Goal: Task Accomplishment & Management: Manage account settings

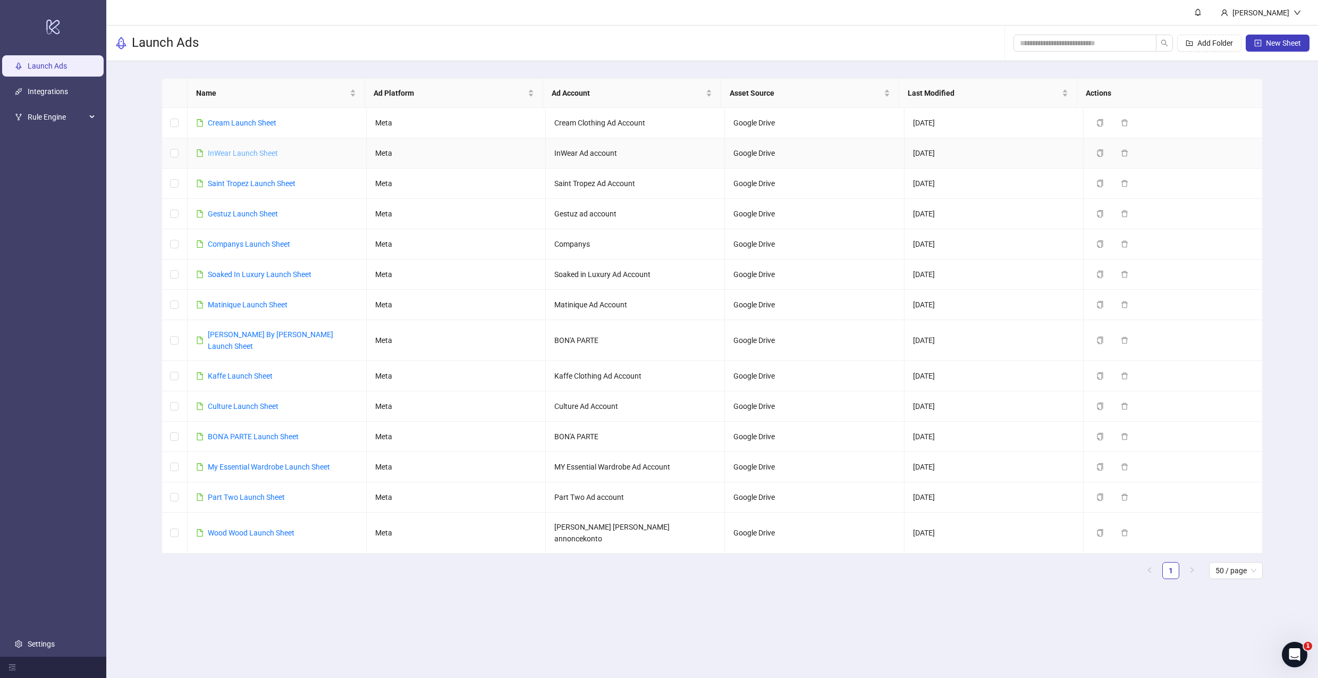
click at [242, 150] on link "InWear Launch Sheet" at bounding box center [243, 153] width 70 height 9
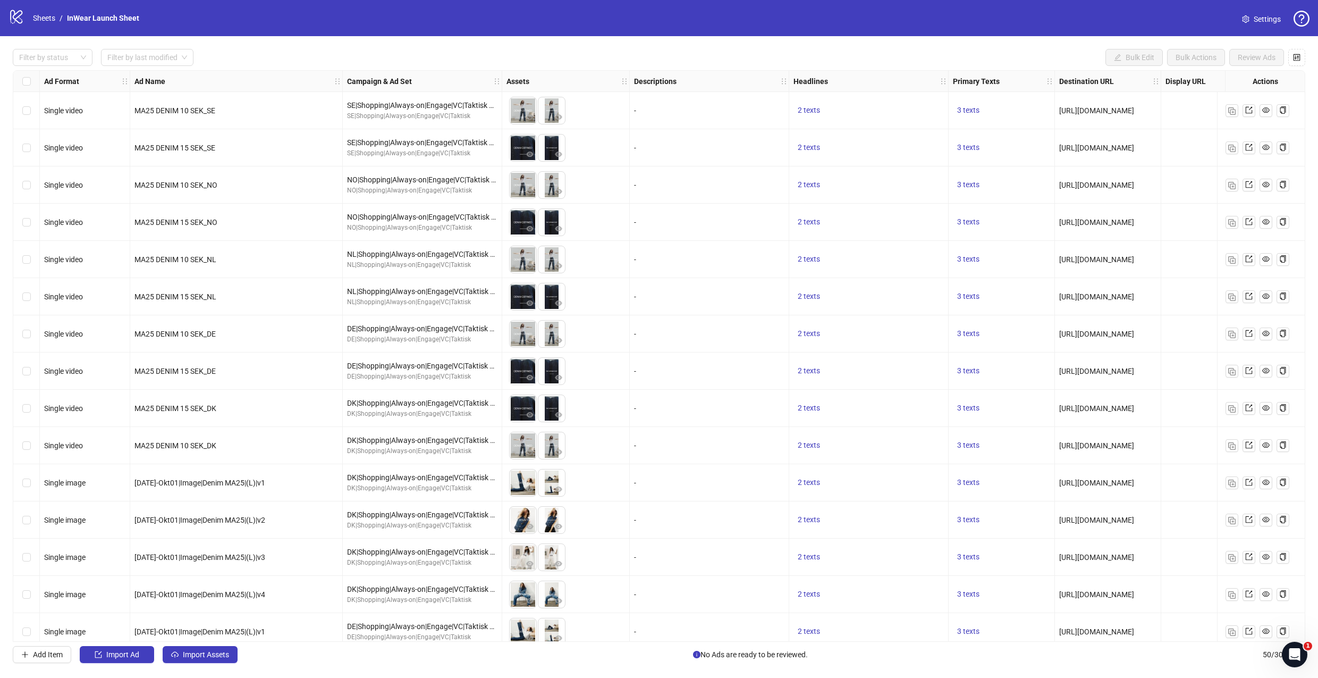
click at [1307, 53] on div "Filter by status Filter by last modified Bulk Edit Bulk Actions Review Ads Ad F…" at bounding box center [659, 355] width 1318 height 639
click at [1295, 58] on icon "control" at bounding box center [1296, 57] width 7 height 7
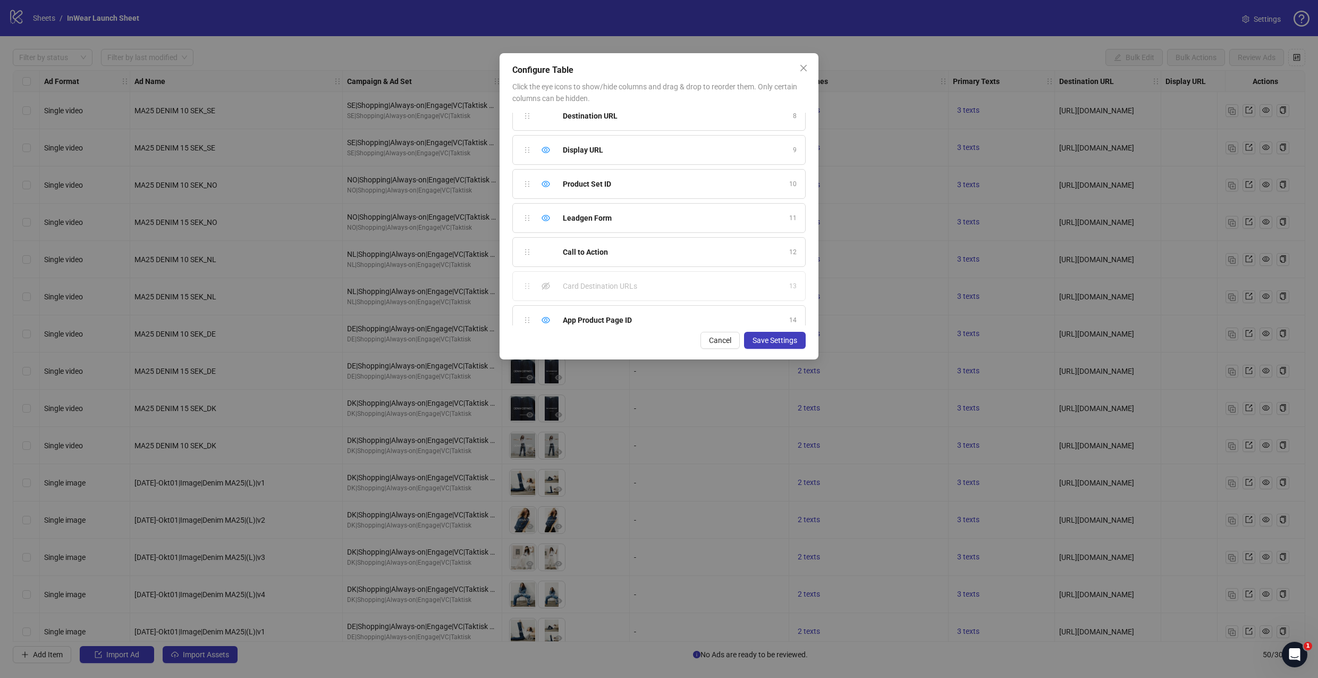
scroll to position [332, 0]
click at [655, 276] on div "Ad Start Time" at bounding box center [673, 272] width 220 height 12
click at [551, 272] on div "Show column" at bounding box center [545, 272] width 13 height 13
click at [547, 304] on icon "eye-invisible" at bounding box center [546, 305] width 9 height 7
click at [779, 343] on span "Save Settings" at bounding box center [774, 340] width 45 height 9
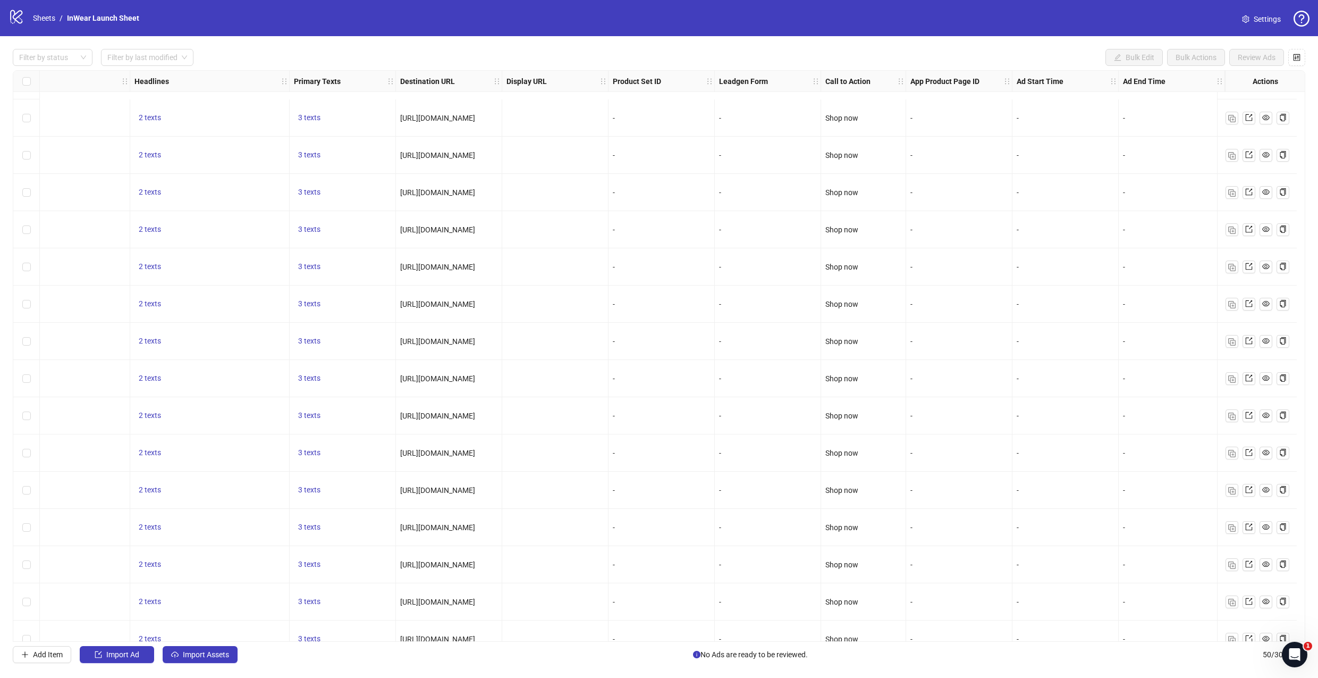
scroll to position [1315, 667]
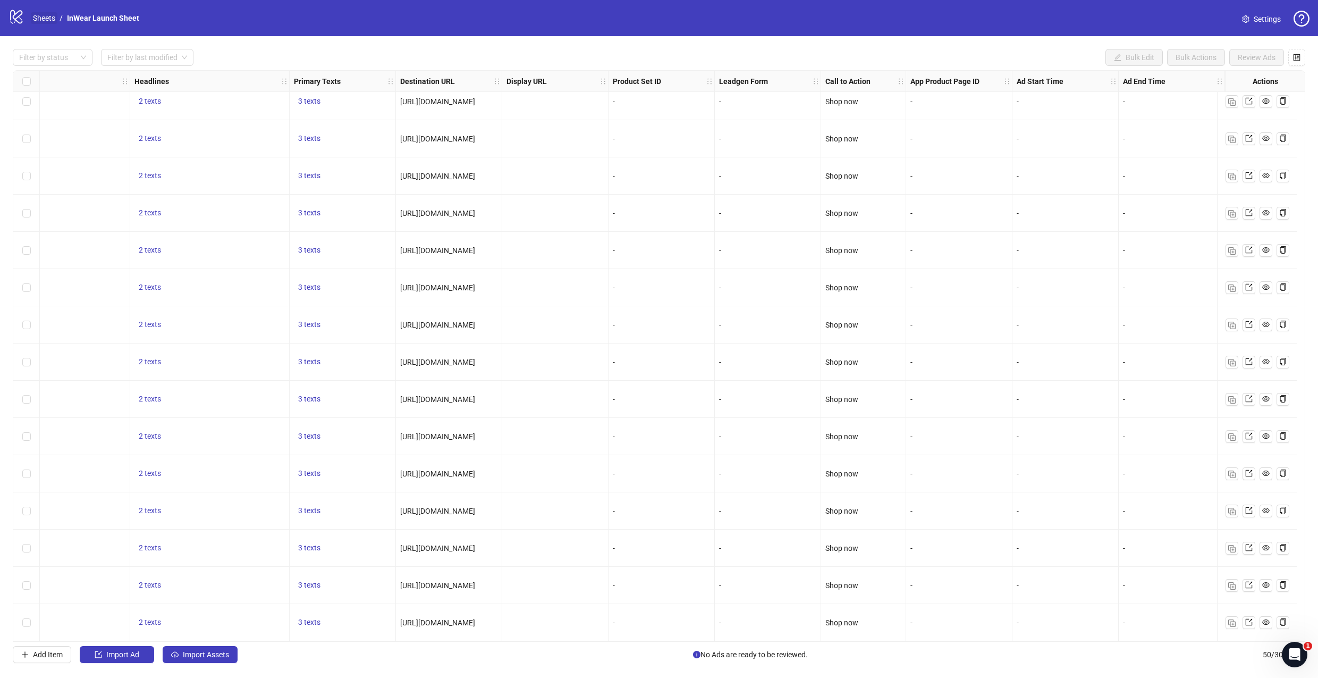
click at [44, 16] on link "Sheets" at bounding box center [44, 18] width 27 height 12
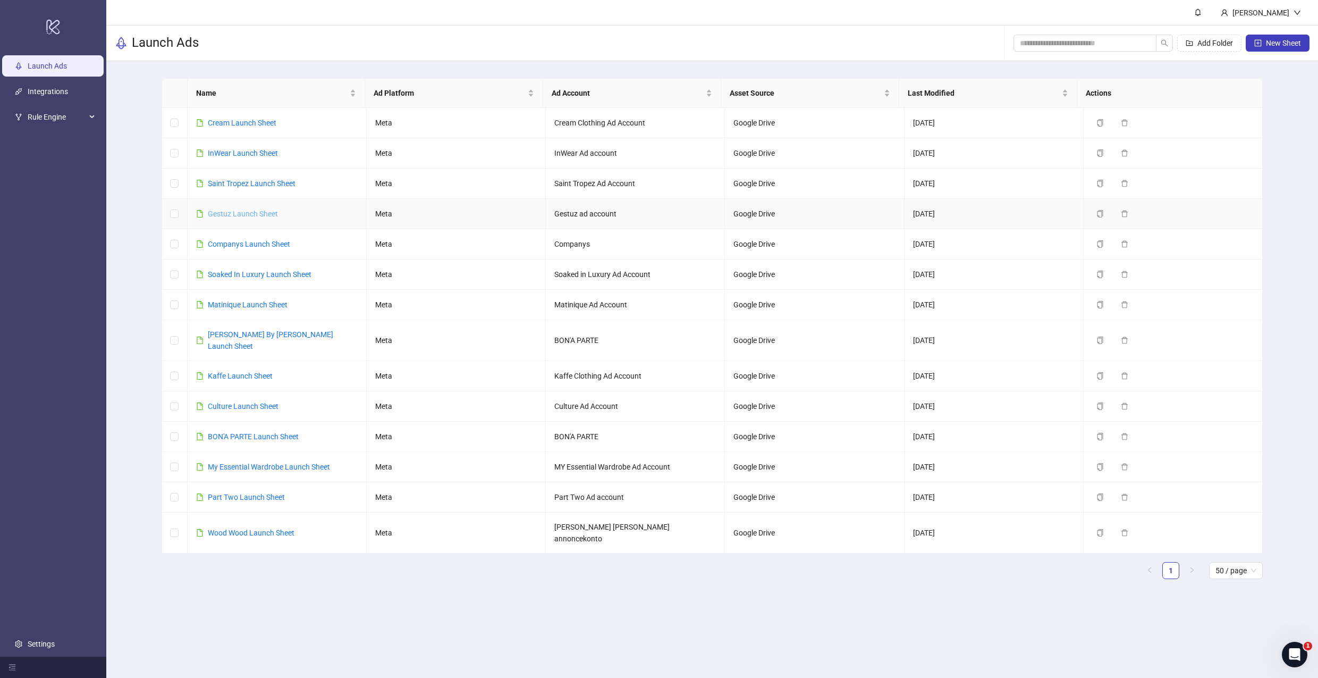
click at [273, 216] on div "Gestuz Launch Sheet" at bounding box center [243, 214] width 70 height 12
click at [270, 216] on link "Gestuz Launch Sheet" at bounding box center [243, 213] width 70 height 9
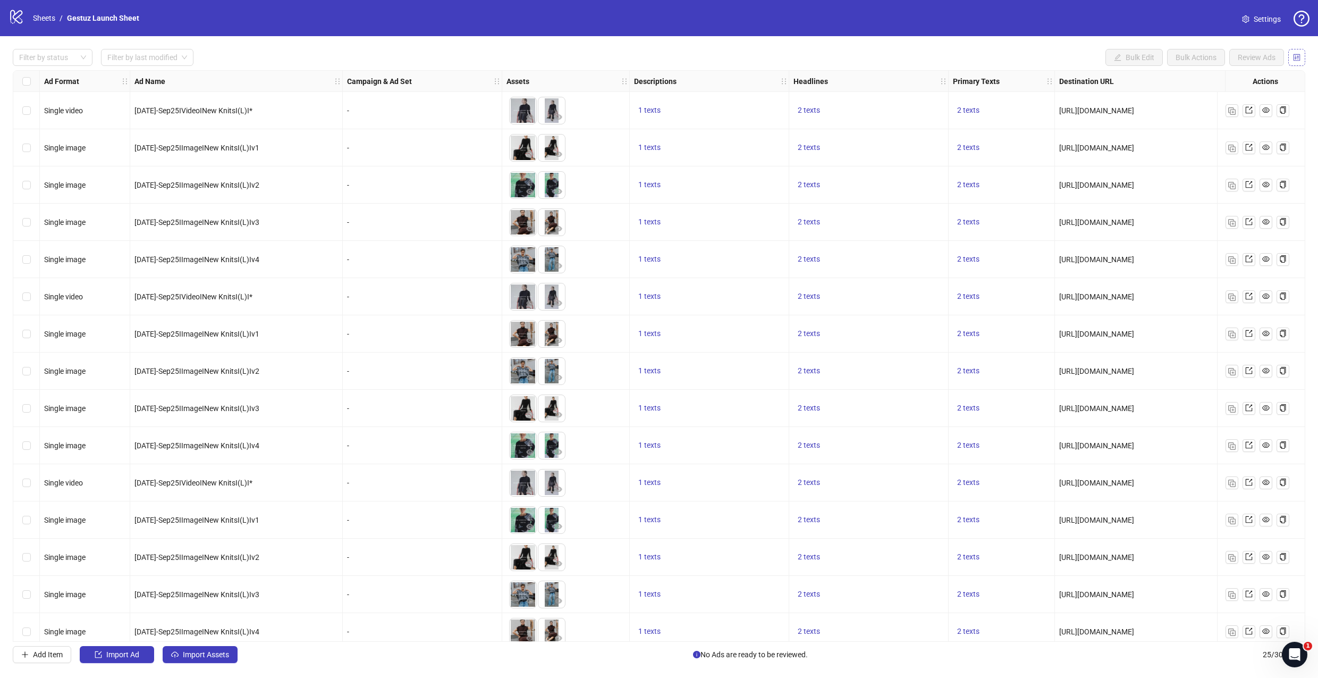
click at [1295, 57] on icon "control" at bounding box center [1296, 57] width 7 height 7
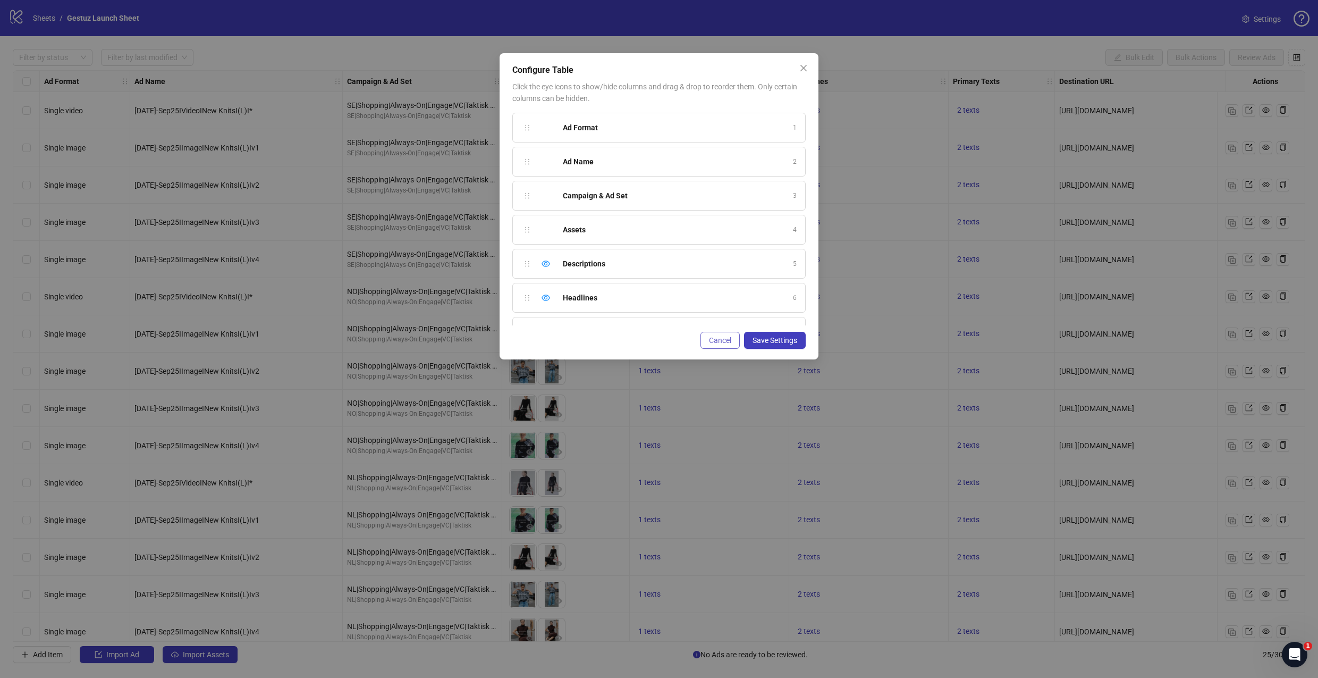
click at [715, 344] on button "Cancel" at bounding box center [719, 340] width 39 height 17
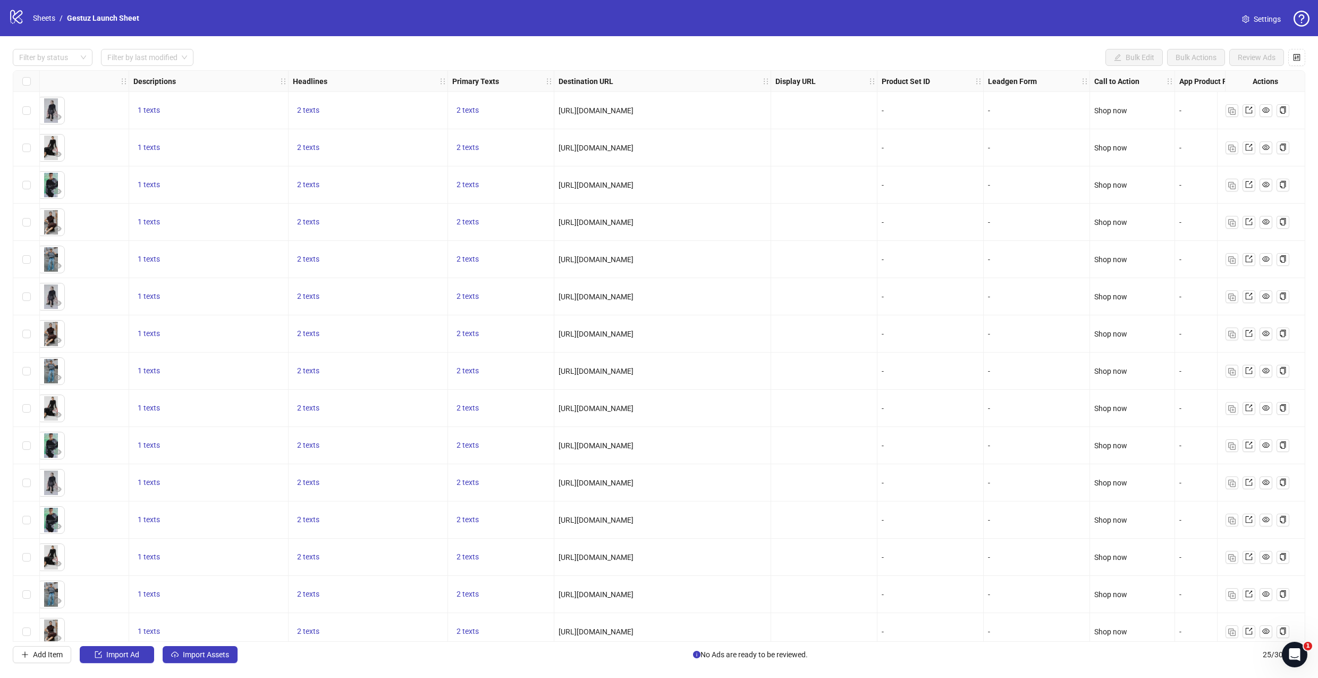
scroll to position [0, 777]
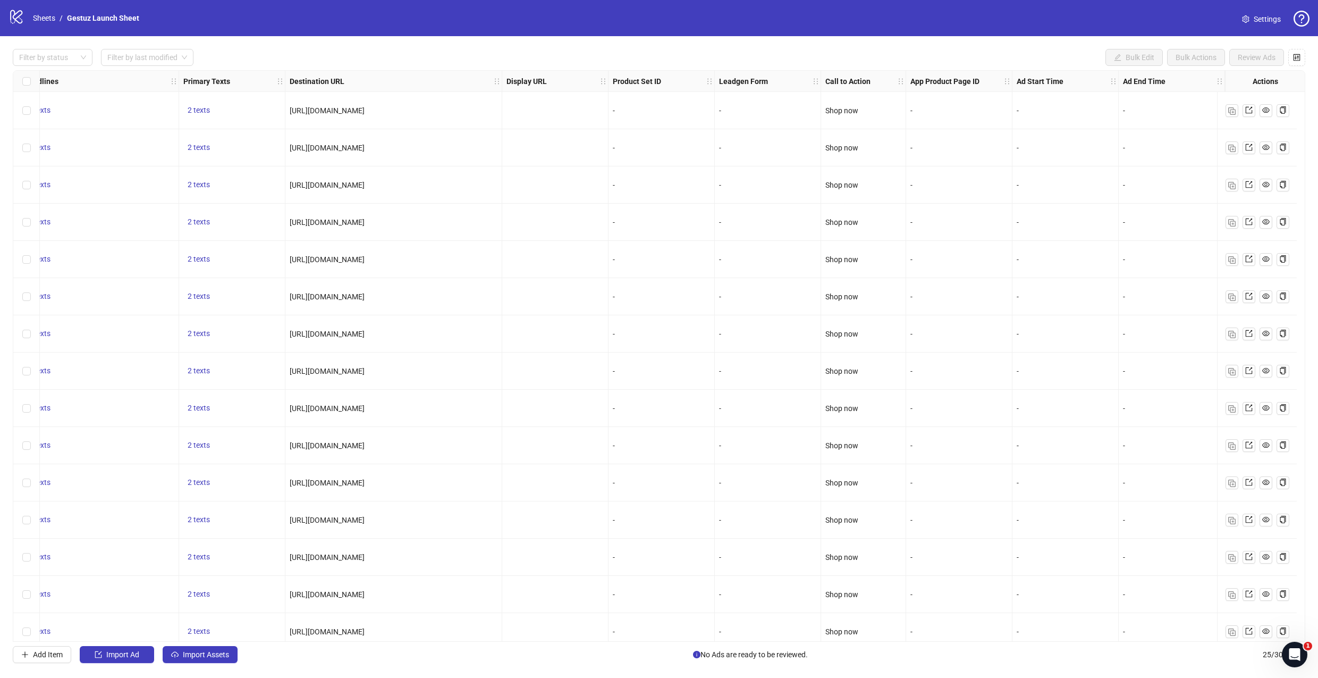
click at [576, 635] on div at bounding box center [555, 631] width 106 height 37
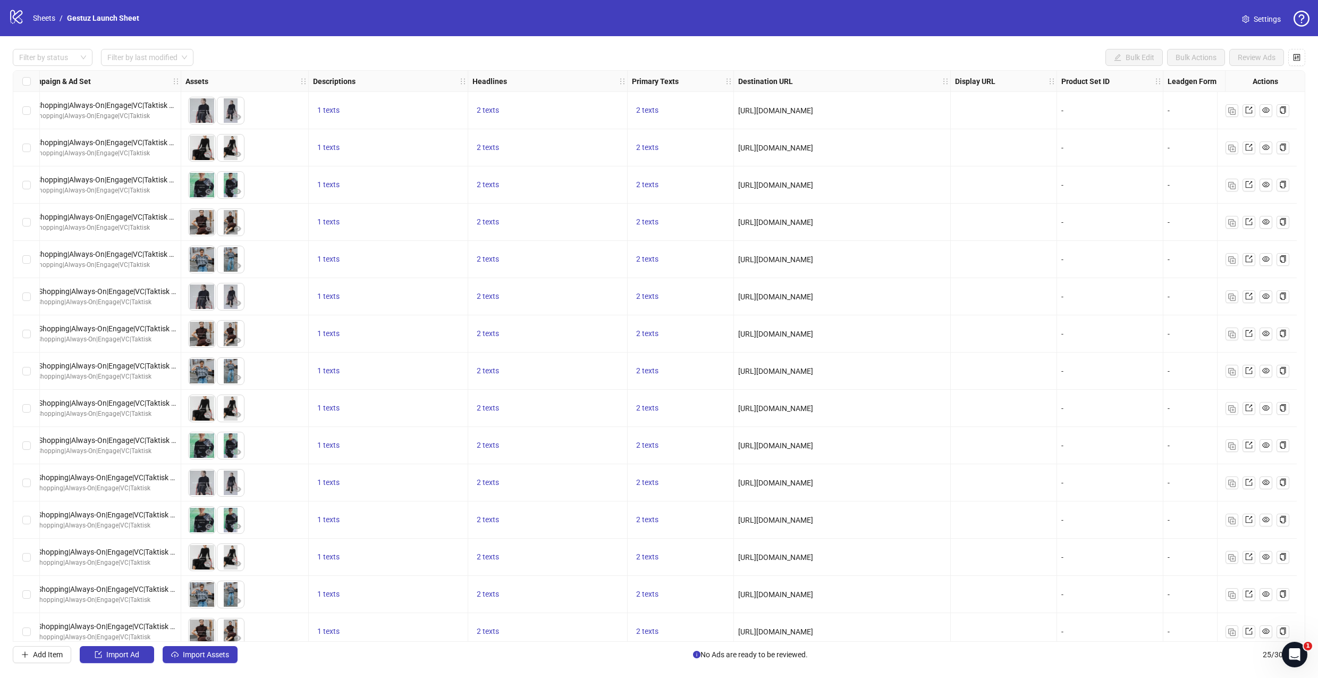
scroll to position [0, 0]
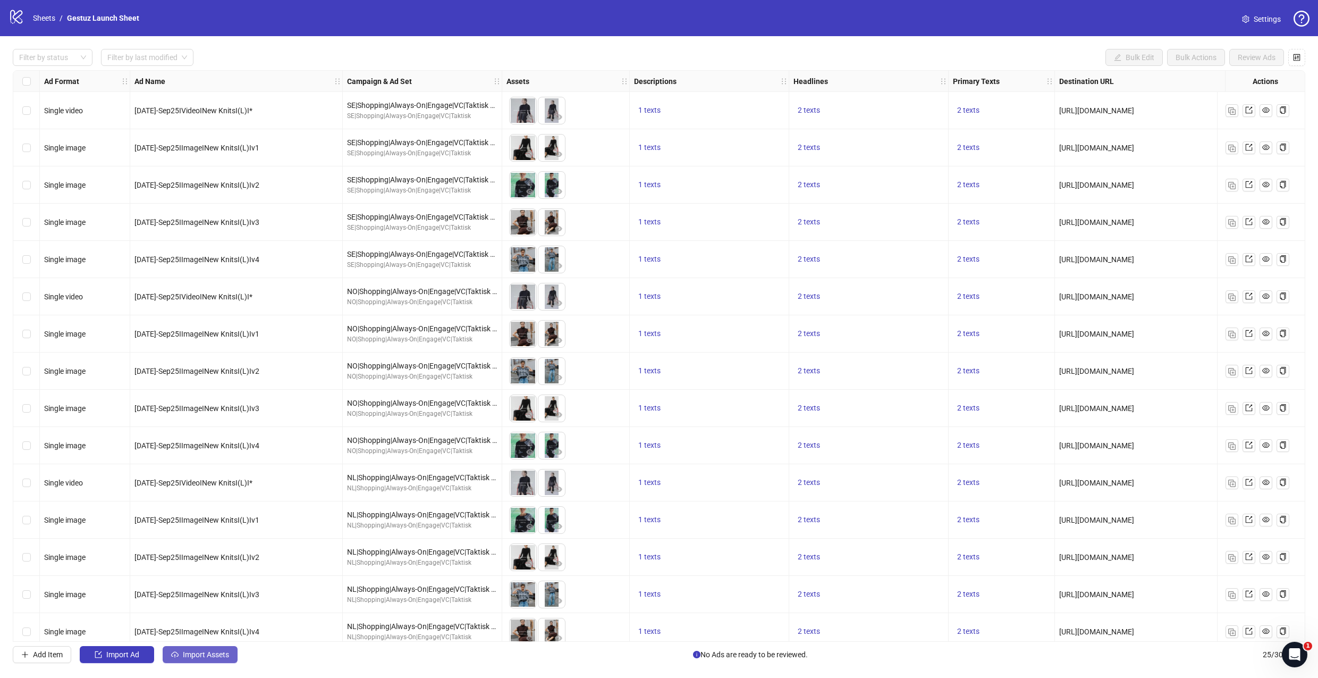
click at [205, 654] on span "Import Assets" at bounding box center [206, 654] width 46 height 9
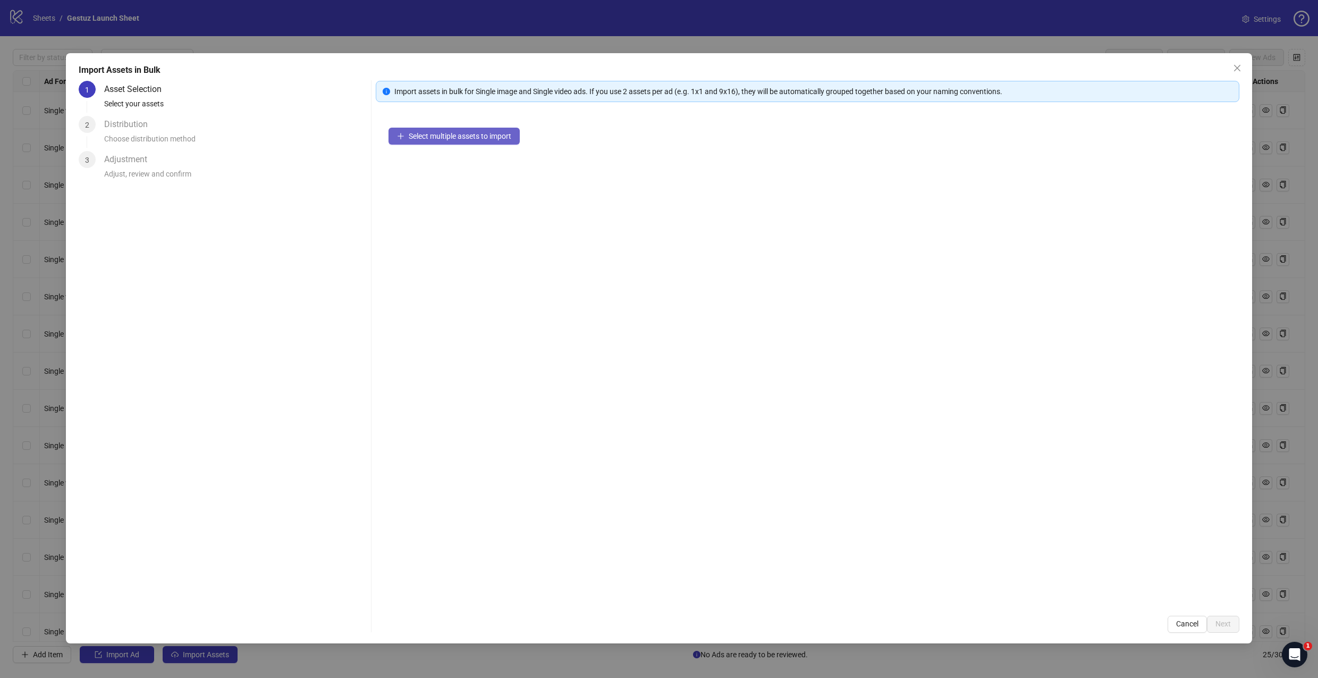
click at [453, 130] on button "Select multiple assets to import" at bounding box center [453, 136] width 131 height 17
click at [1232, 620] on button "Next" at bounding box center [1223, 623] width 32 height 17
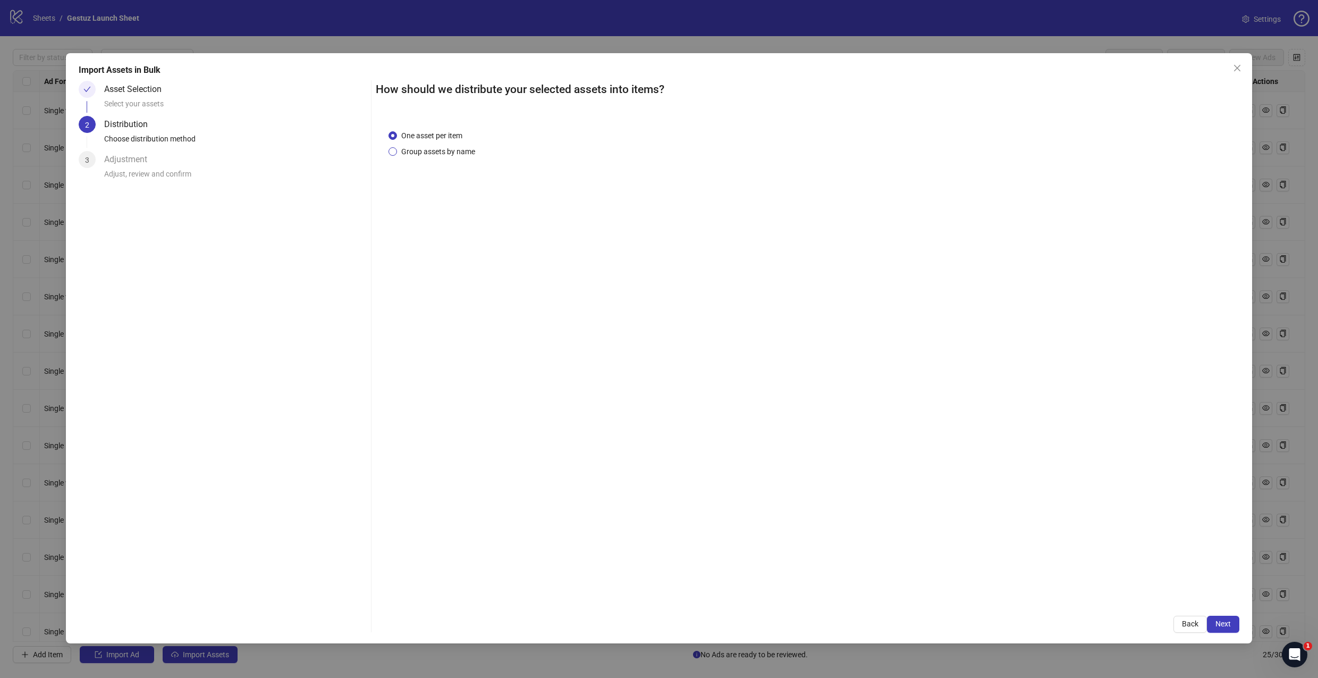
click at [408, 149] on span "Group assets by name" at bounding box center [438, 152] width 82 height 12
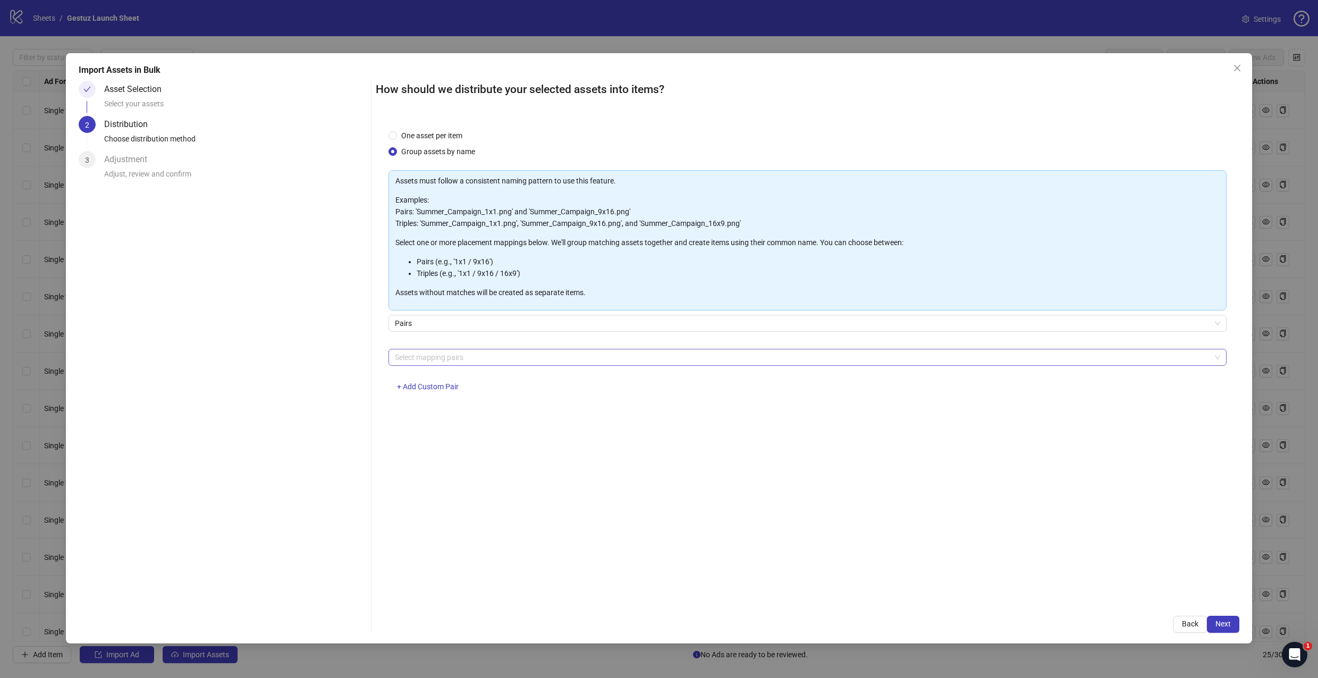
click at [496, 355] on div at bounding box center [802, 357] width 823 height 15
click at [444, 129] on div "One asset per item Group assets by name Assets must follow a consistent naming …" at bounding box center [808, 360] width 864 height 486
click at [444, 130] on span "One asset per item" at bounding box center [432, 136] width 70 height 12
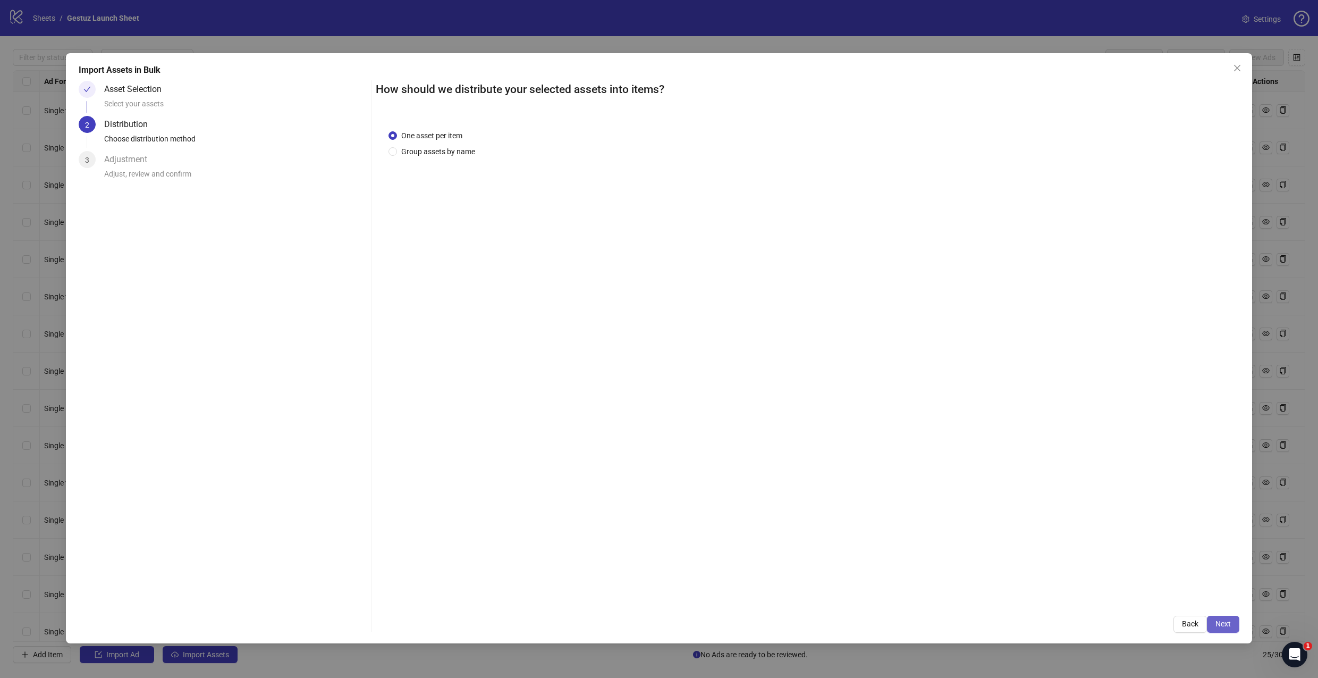
click at [1222, 623] on span "Next" at bounding box center [1222, 623] width 15 height 9
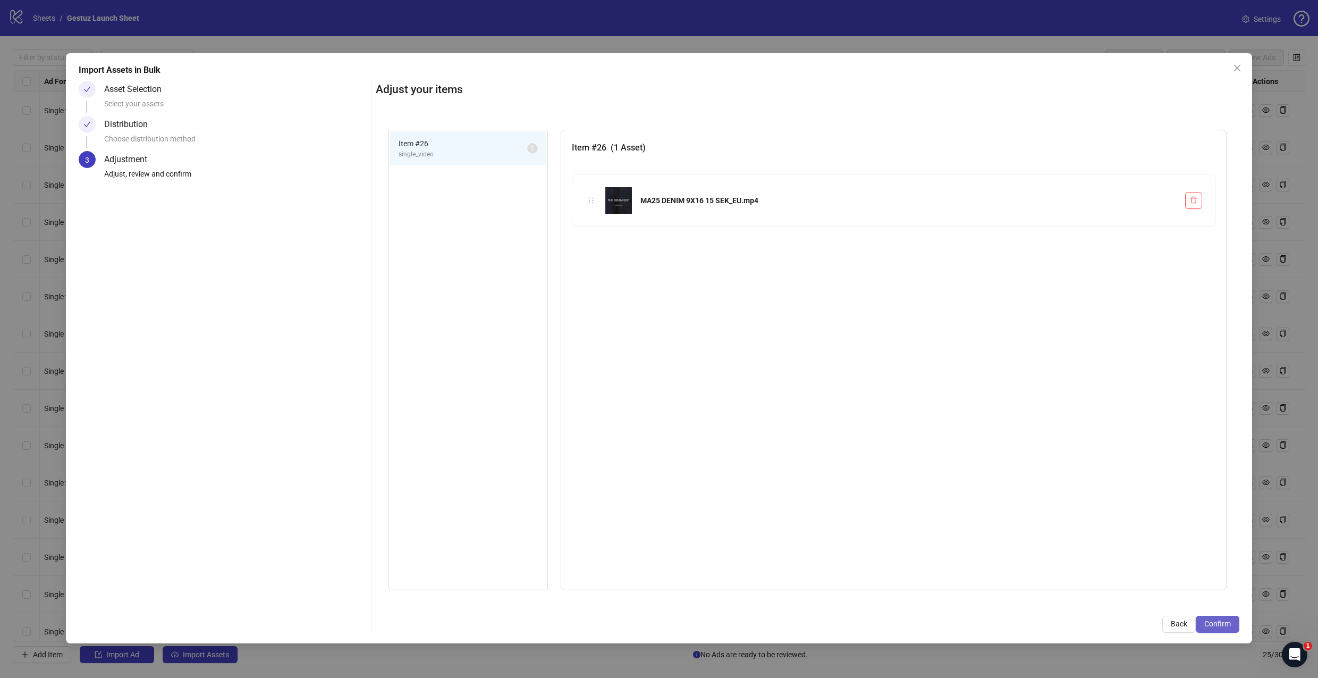
click at [1213, 627] on button "Confirm" at bounding box center [1218, 623] width 44 height 17
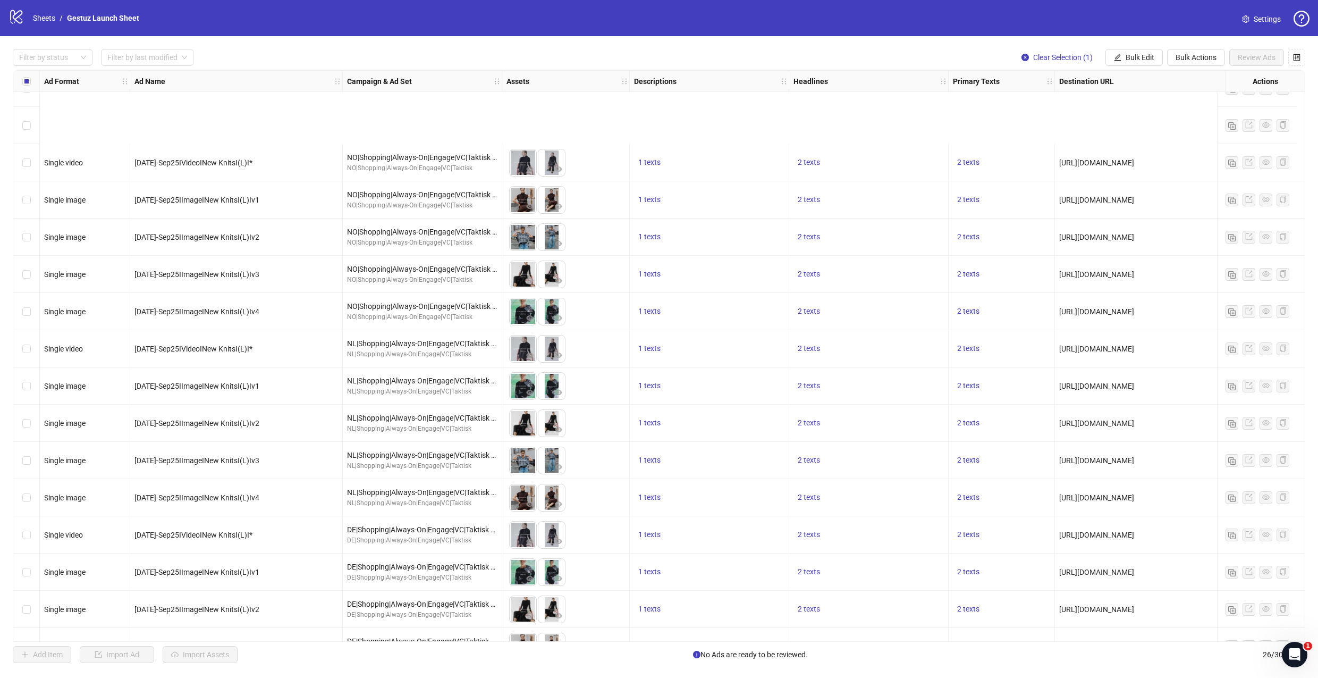
scroll to position [422, 0]
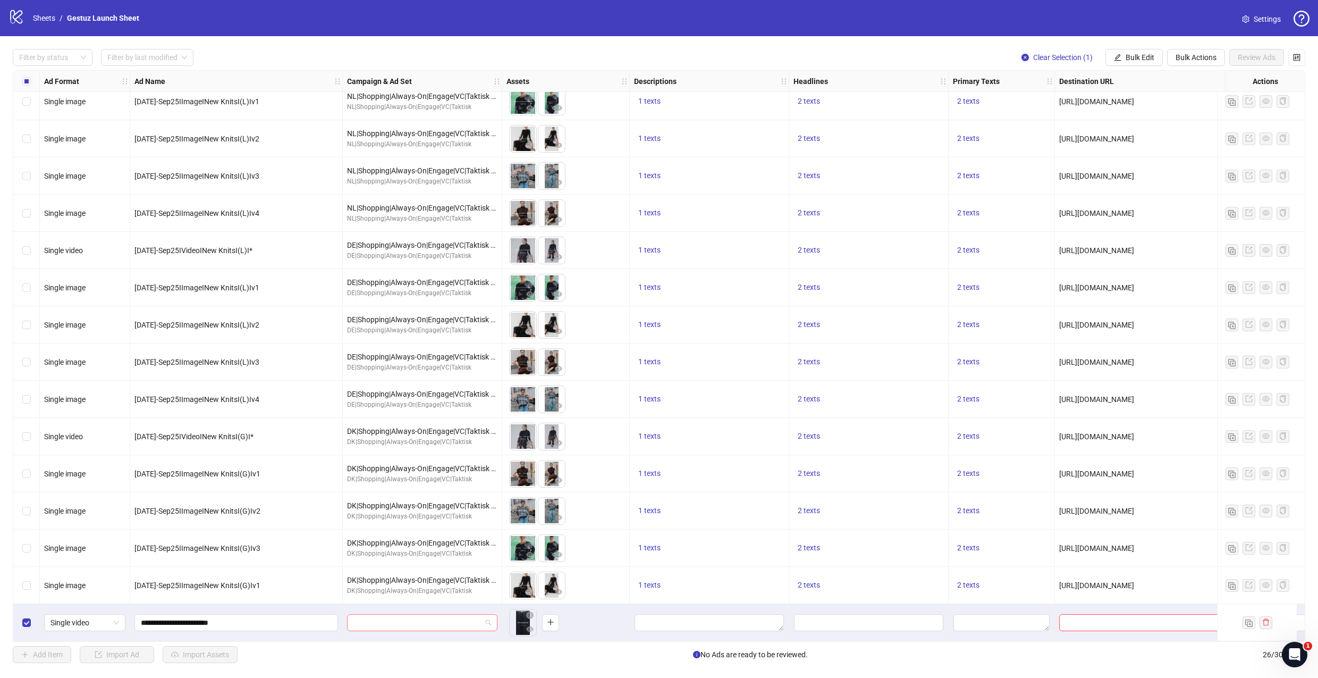
click at [460, 620] on input "search" at bounding box center [417, 622] width 128 height 16
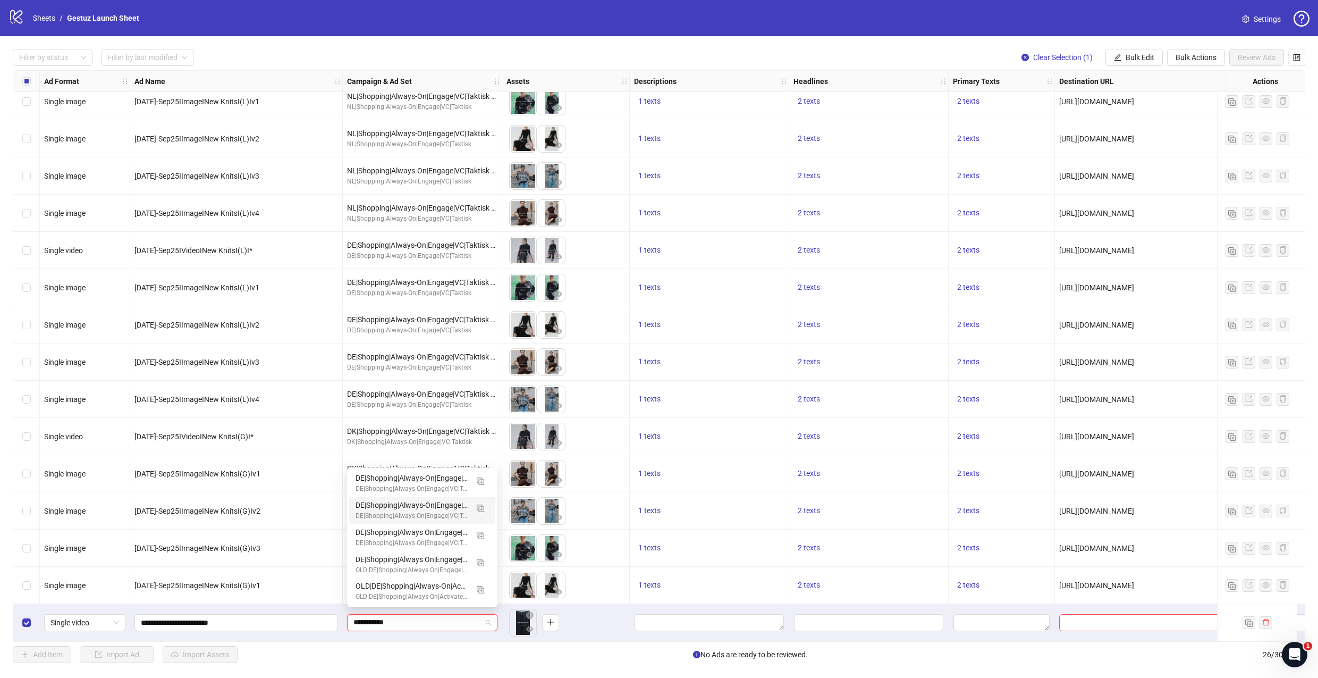
type input "**********"
click at [427, 619] on input "search" at bounding box center [417, 622] width 128 height 16
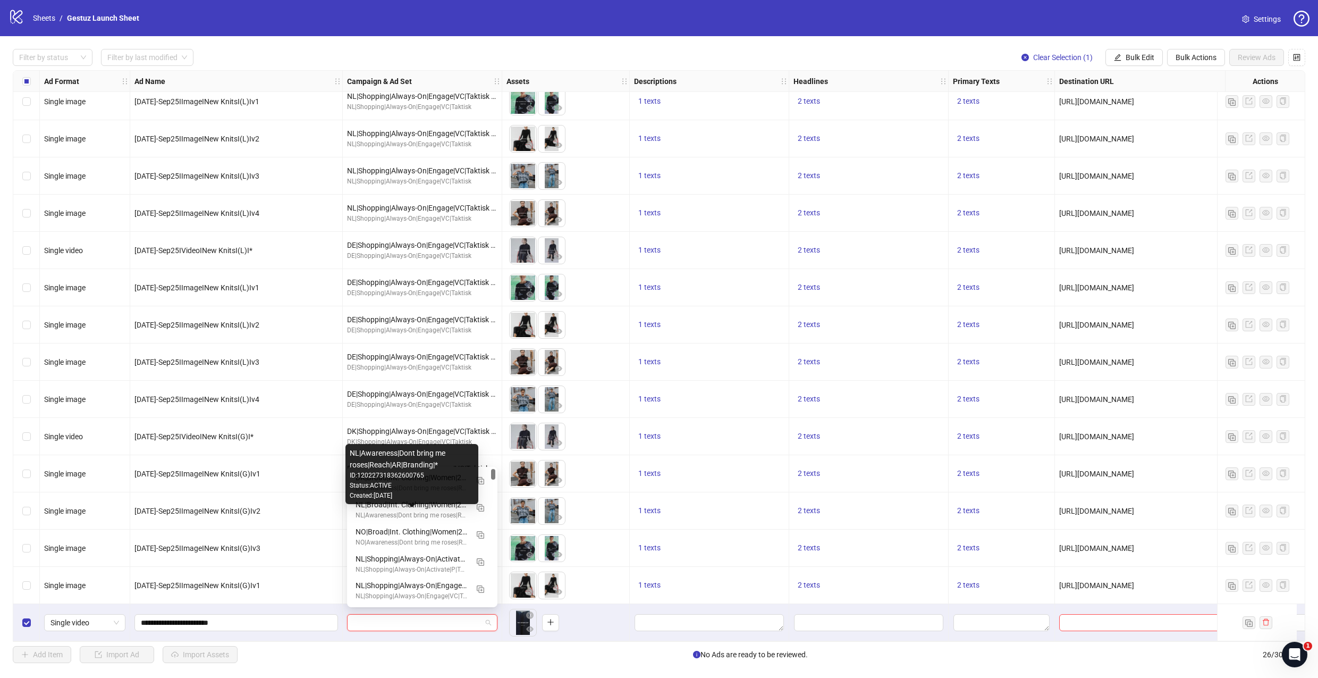
scroll to position [0, 0]
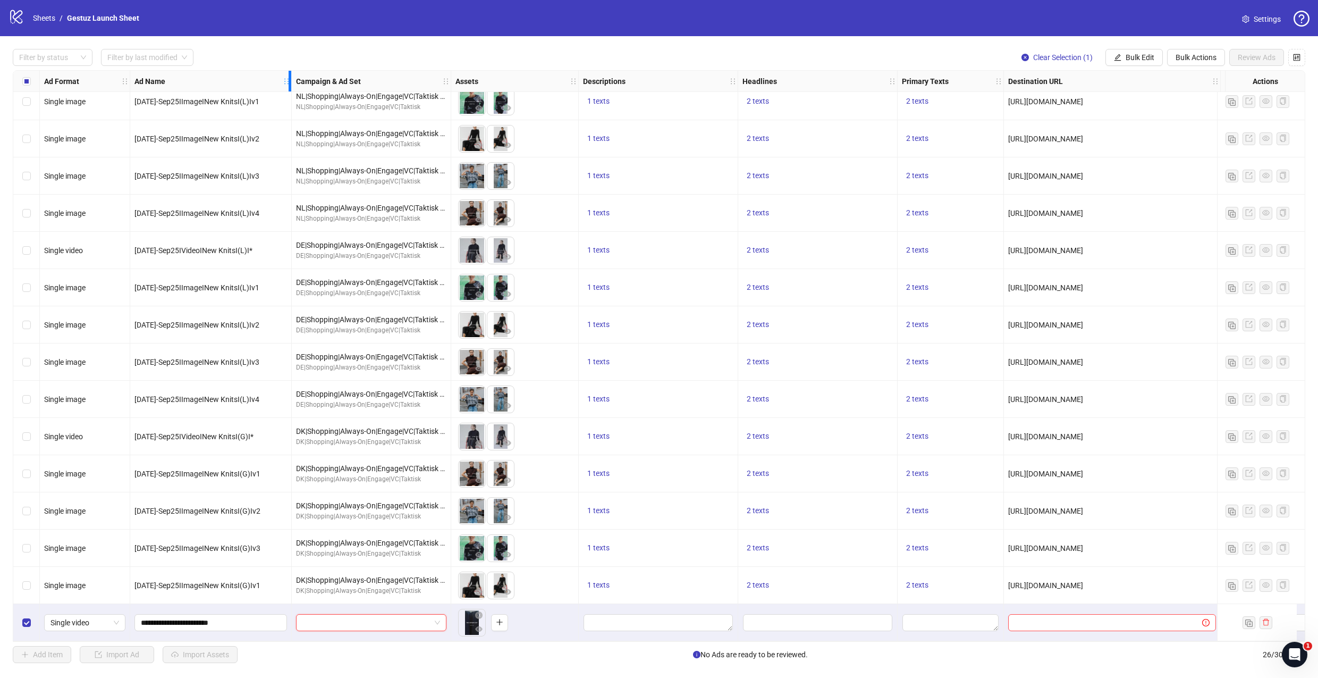
drag, startPoint x: 341, startPoint y: 84, endPoint x: 404, endPoint y: 86, distance: 62.7
click at [290, 91] on div "Resize Ad Name column" at bounding box center [290, 81] width 3 height 21
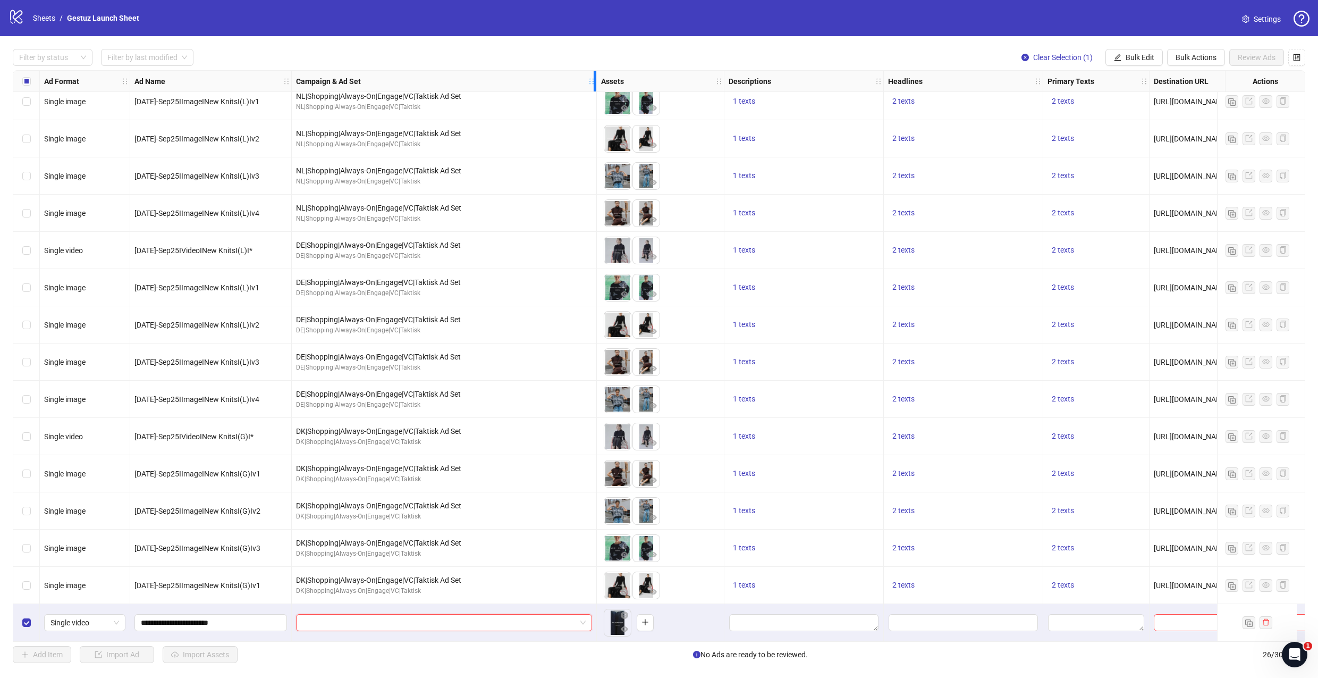
drag, startPoint x: 449, startPoint y: 81, endPoint x: 615, endPoint y: 70, distance: 166.2
click at [615, 70] on div "Ad Format Ad Name Campaign & Ad Set Assets Descriptions Headlines Primary Texts…" at bounding box center [659, 355] width 1292 height 571
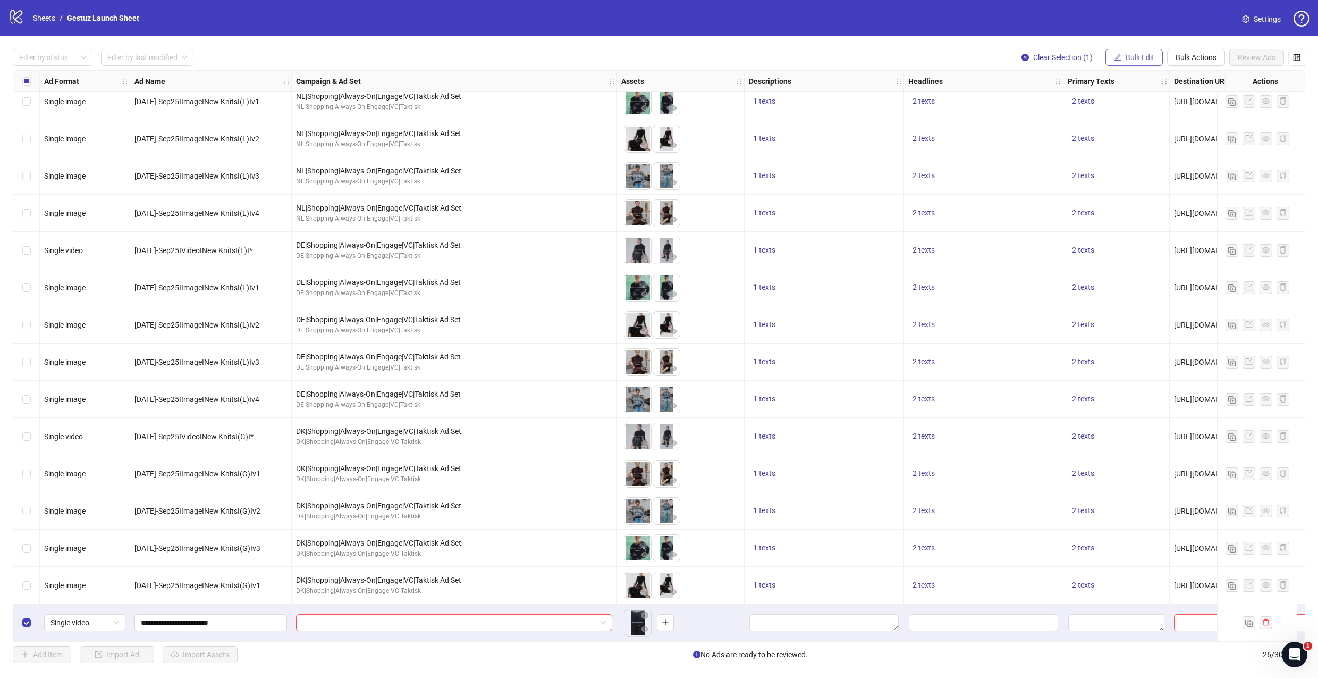
click at [1134, 52] on button "Bulk Edit" at bounding box center [1133, 57] width 57 height 17
click at [1128, 114] on span "Campaign & Ad Set" at bounding box center [1144, 113] width 63 height 12
click at [1077, 106] on input "search" at bounding box center [1099, 103] width 190 height 16
drag, startPoint x: 538, startPoint y: 636, endPoint x: 604, endPoint y: 633, distance: 66.5
click at [604, 633] on div at bounding box center [454, 622] width 325 height 37
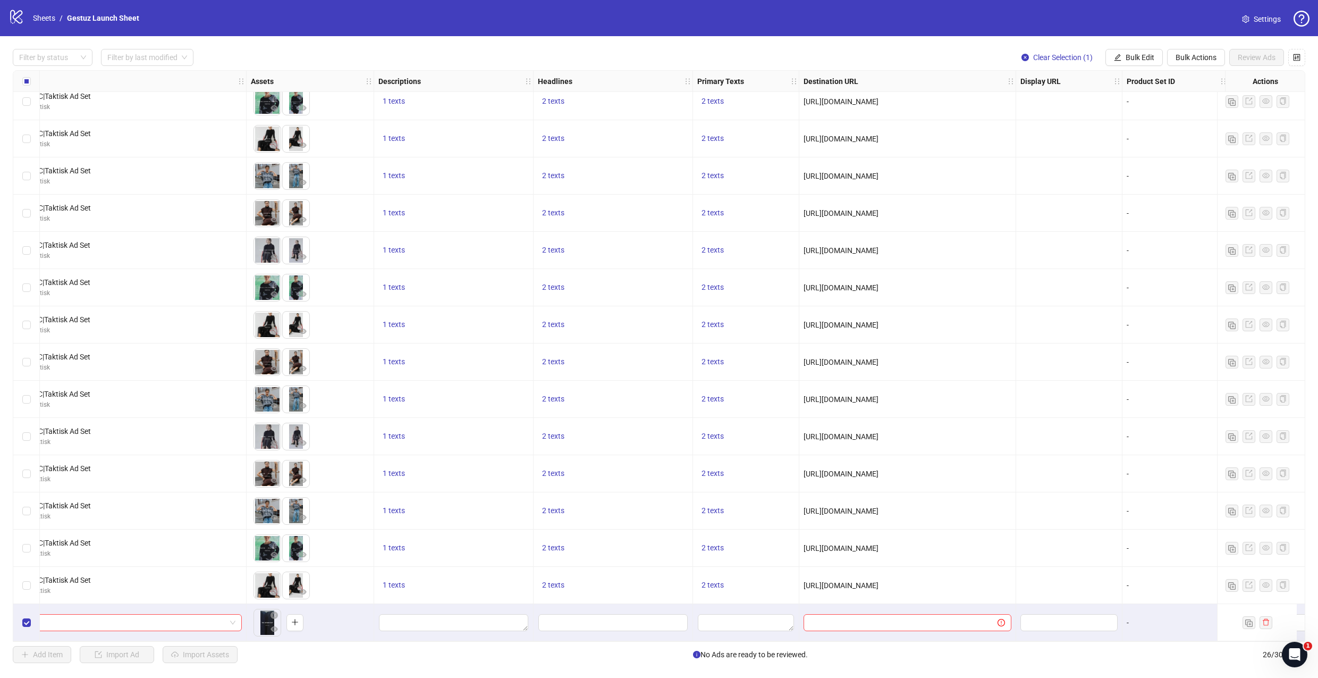
scroll to position [422, 380]
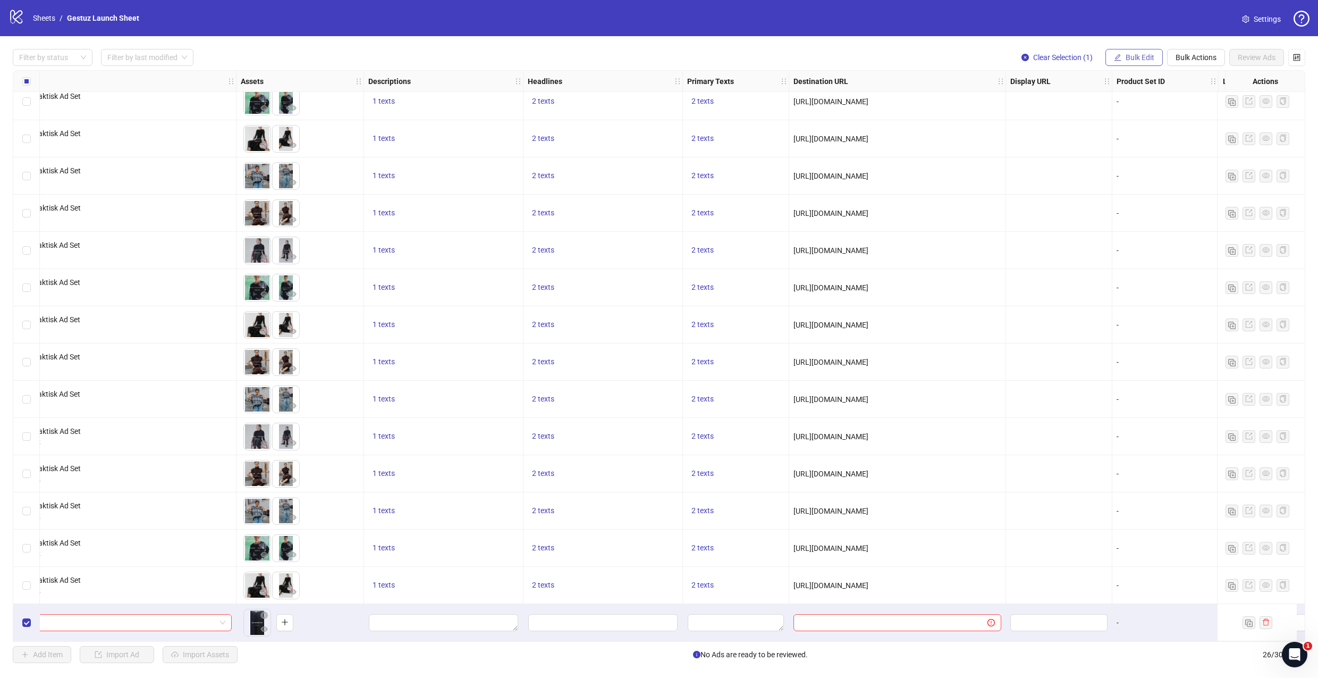
click at [1133, 61] on button "Bulk Edit" at bounding box center [1133, 57] width 57 height 17
click at [1143, 165] on span "Primary Texts" at bounding box center [1144, 164] width 63 height 12
click at [1044, 120] on textarea "Multi-text input container - paste or copy values" at bounding box center [1104, 128] width 213 height 29
paste textarea "**********"
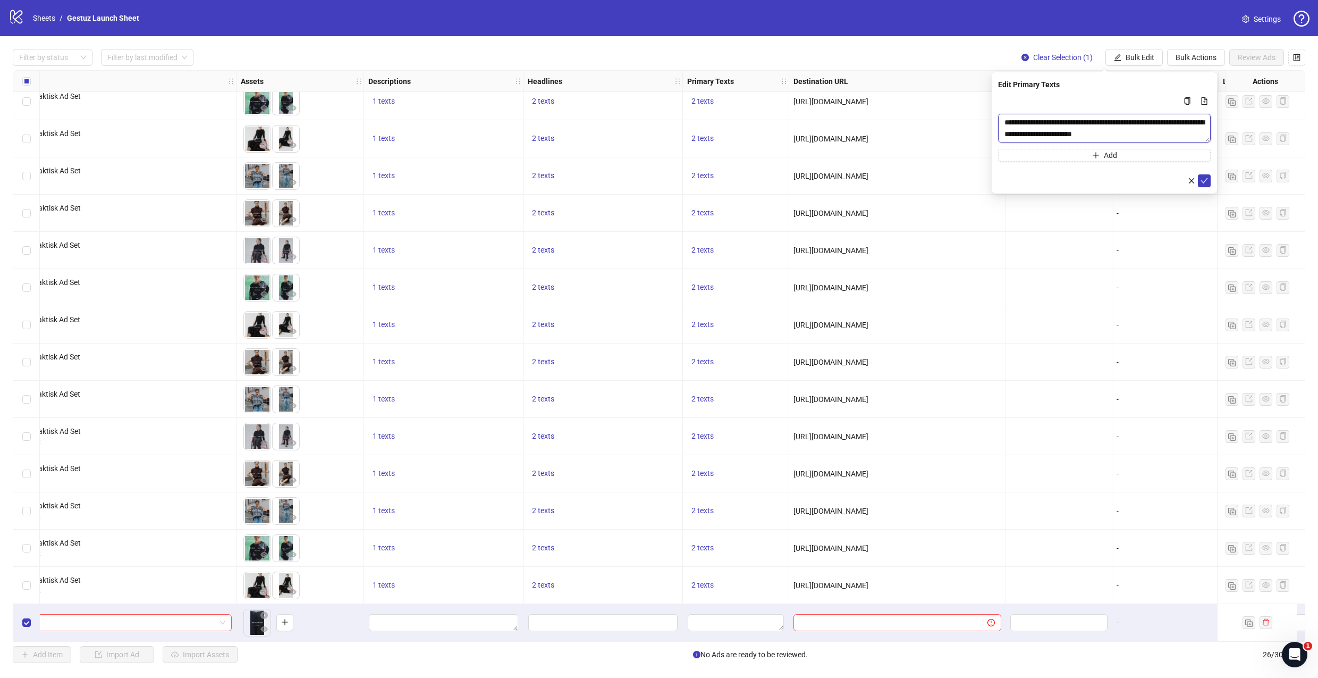
scroll to position [43, 0]
type textarea "**********"
click at [702, 618] on textarea "Edit values" at bounding box center [736, 622] width 96 height 17
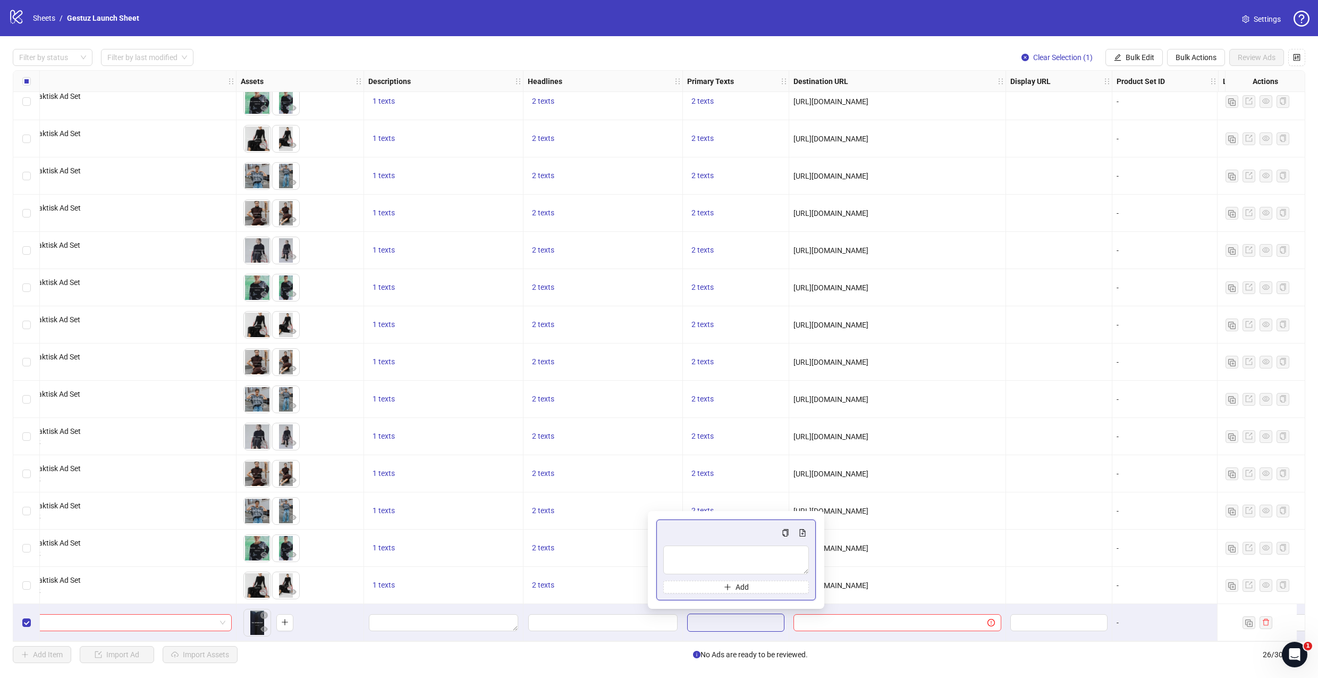
type textarea "**********"
click at [1156, 56] on button "Bulk Edit" at bounding box center [1133, 57] width 57 height 17
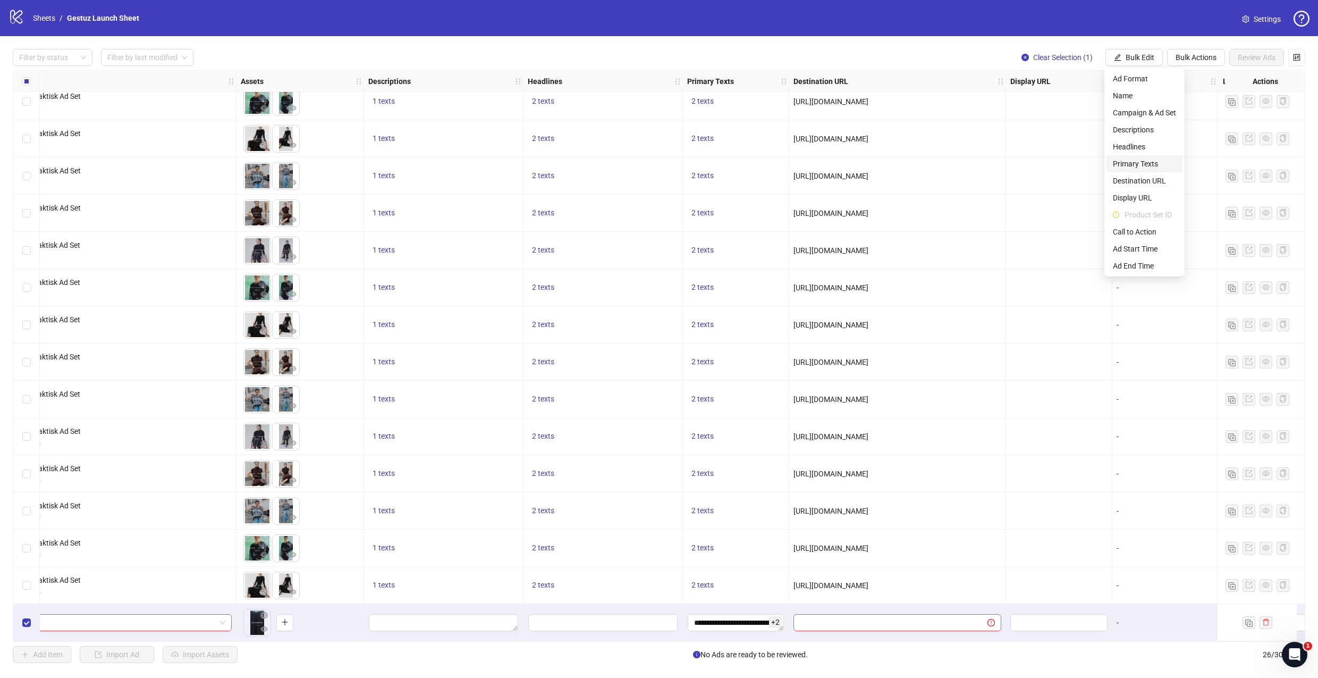
click at [1155, 161] on span "Primary Texts" at bounding box center [1144, 164] width 63 height 12
click at [726, 621] on textarea "**********" at bounding box center [736, 622] width 96 height 17
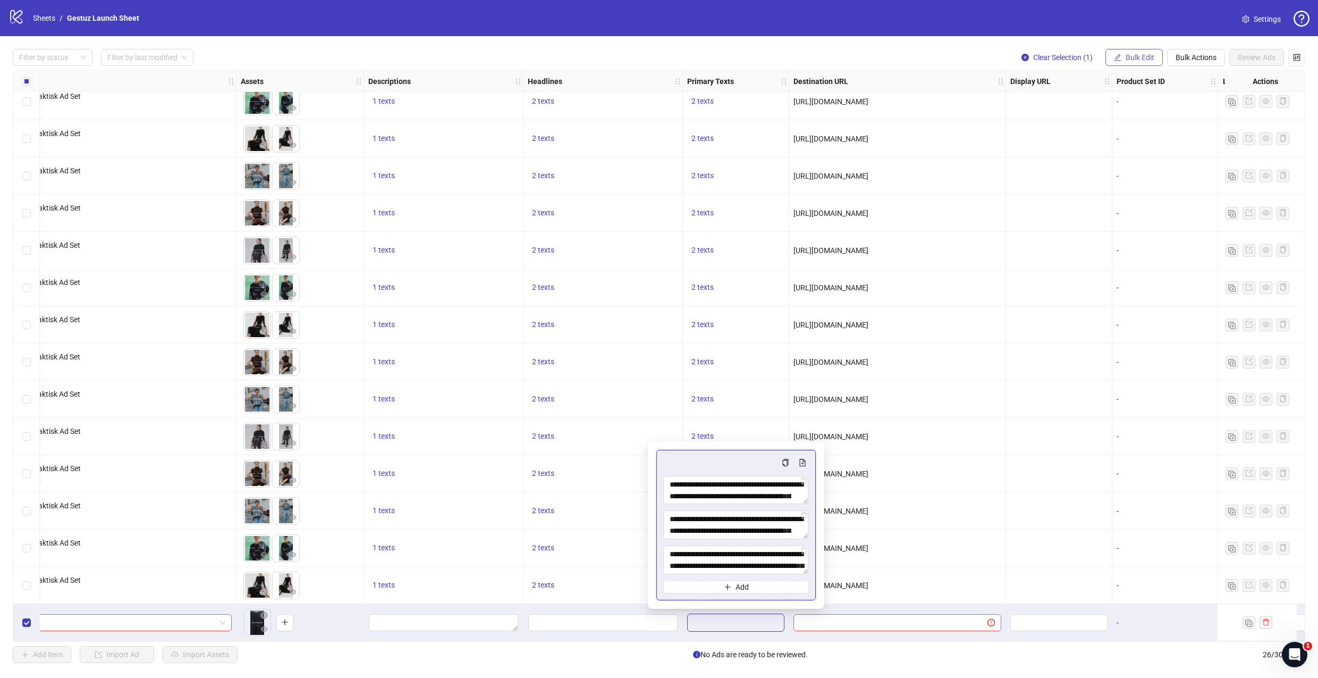
click at [1143, 55] on span "Bulk Edit" at bounding box center [1140, 57] width 29 height 9
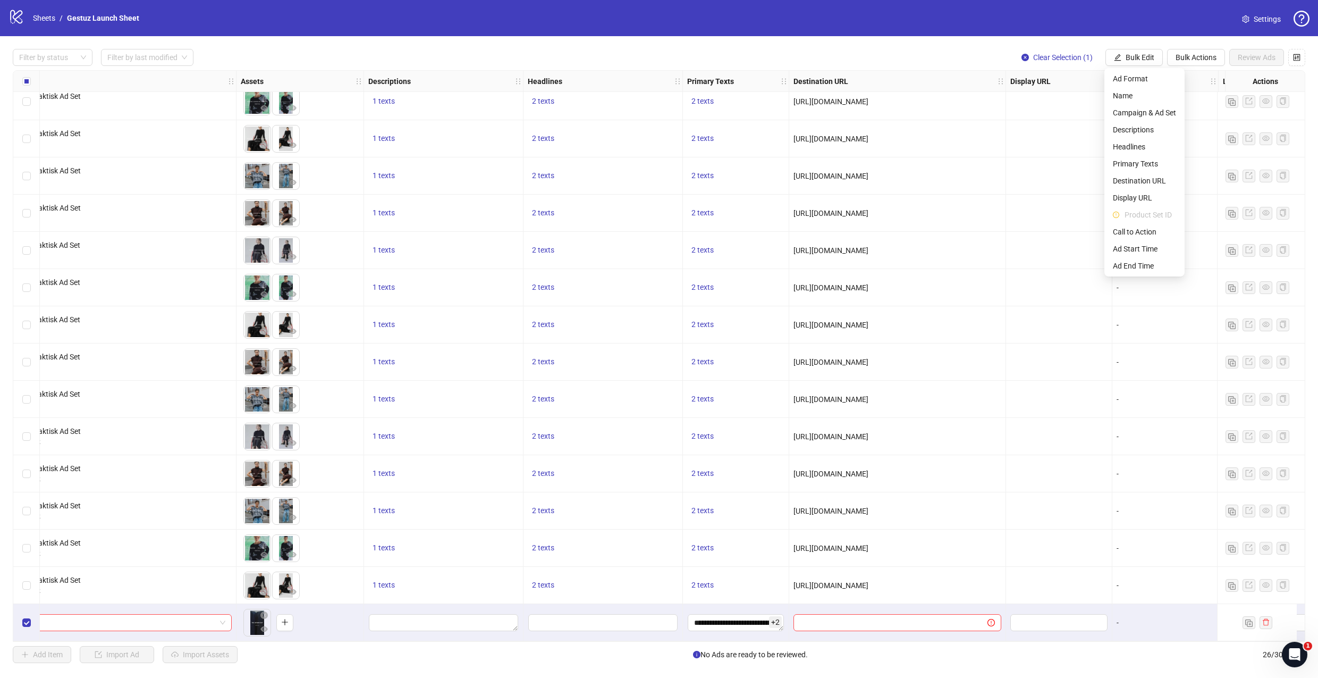
click at [963, 50] on div "Filter by status Filter by last modified Clear Selection (1) Bulk Edit Bulk Act…" at bounding box center [659, 57] width 1292 height 17
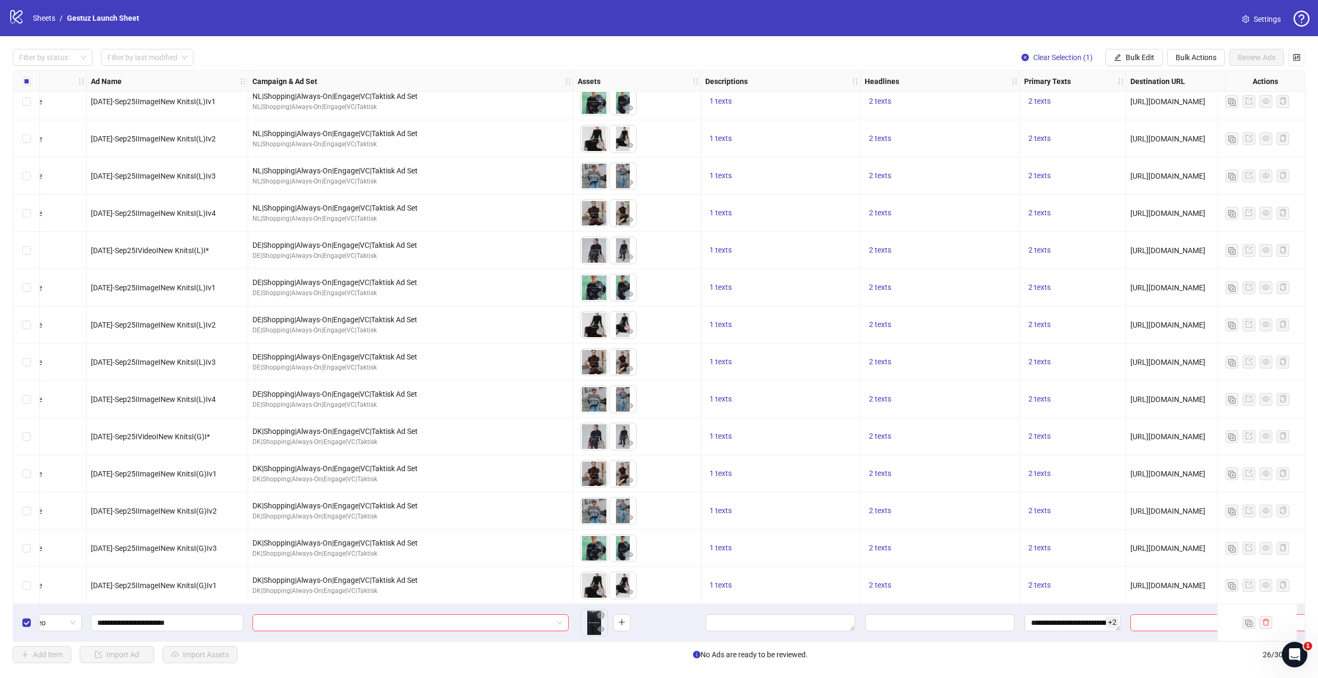
scroll to position [422, 0]
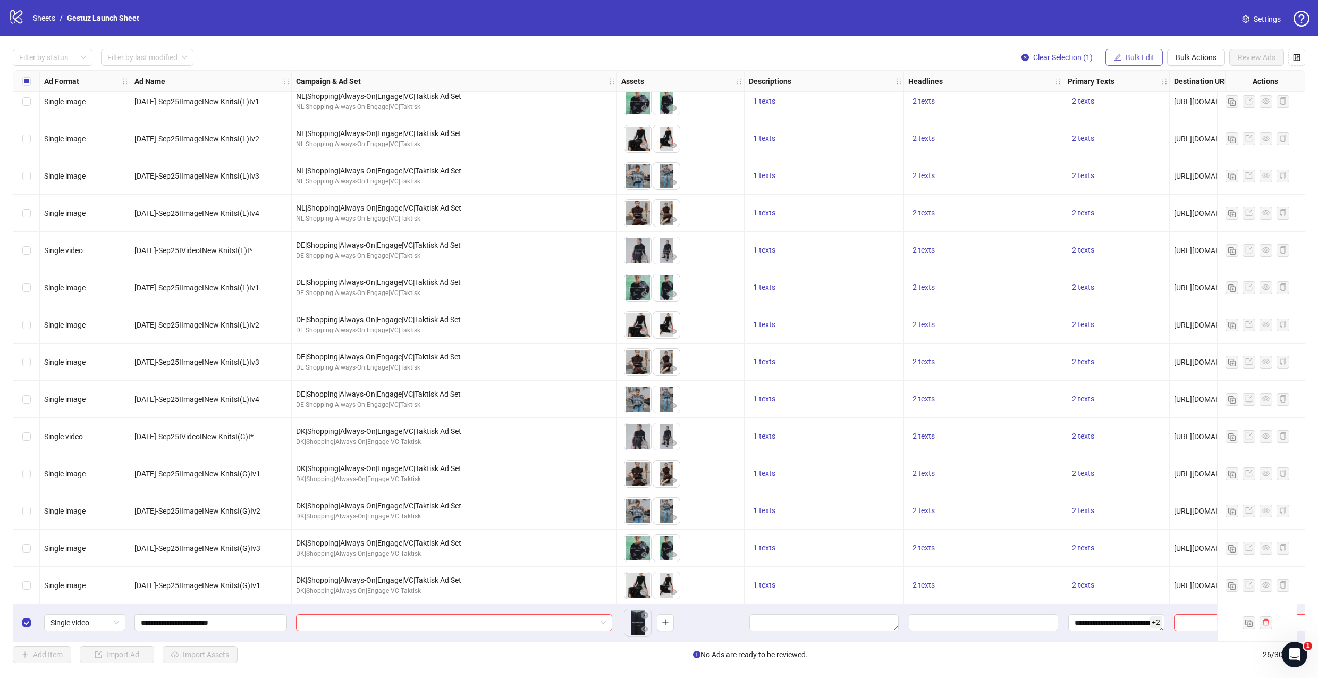
click at [1149, 56] on span "Bulk Edit" at bounding box center [1140, 57] width 29 height 9
click at [1202, 57] on span "Bulk Actions" at bounding box center [1195, 57] width 41 height 9
click at [1200, 83] on span "Delete" at bounding box center [1210, 79] width 73 height 12
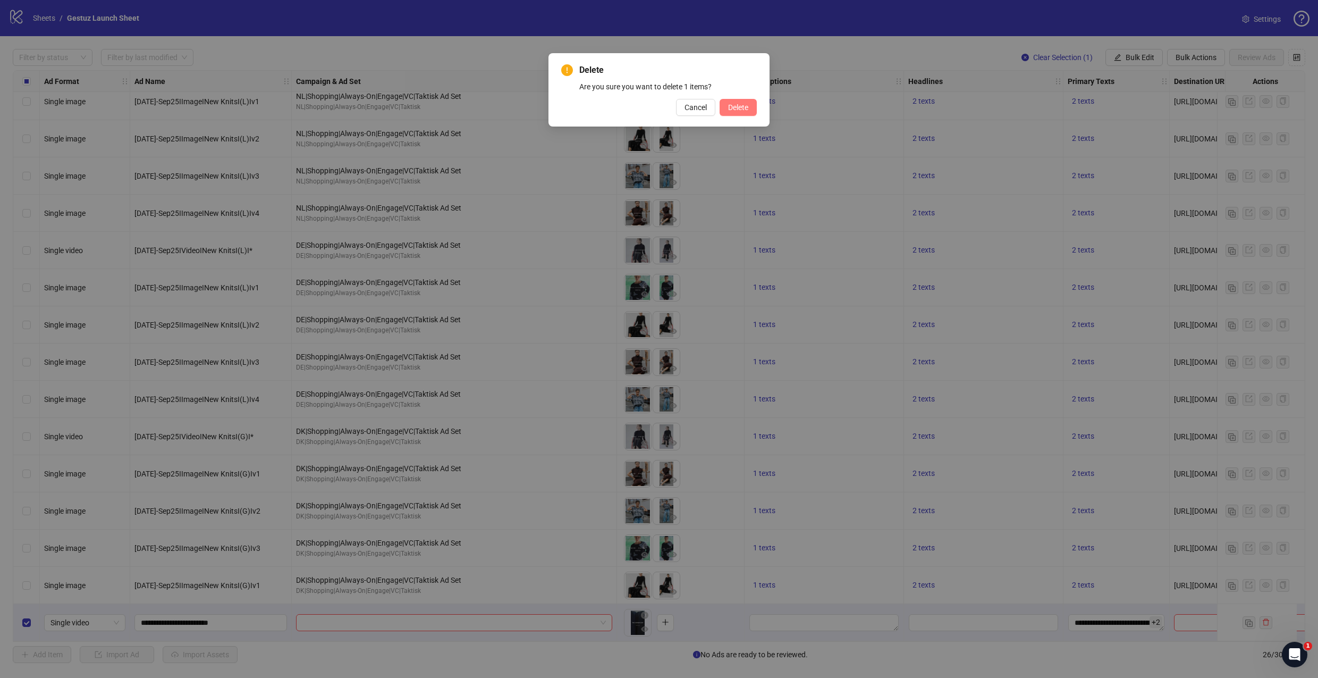
click at [750, 107] on button "Delete" at bounding box center [738, 107] width 37 height 17
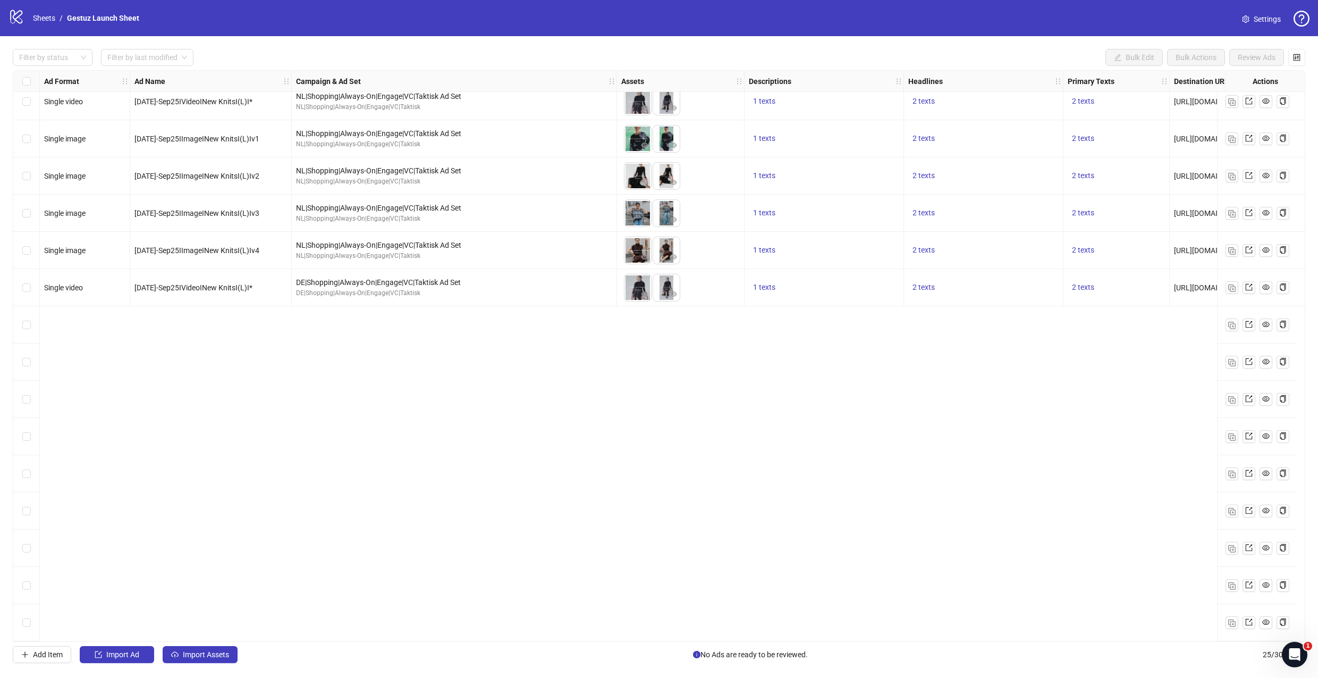
scroll to position [0, 0]
